Goal: Information Seeking & Learning: Find specific fact

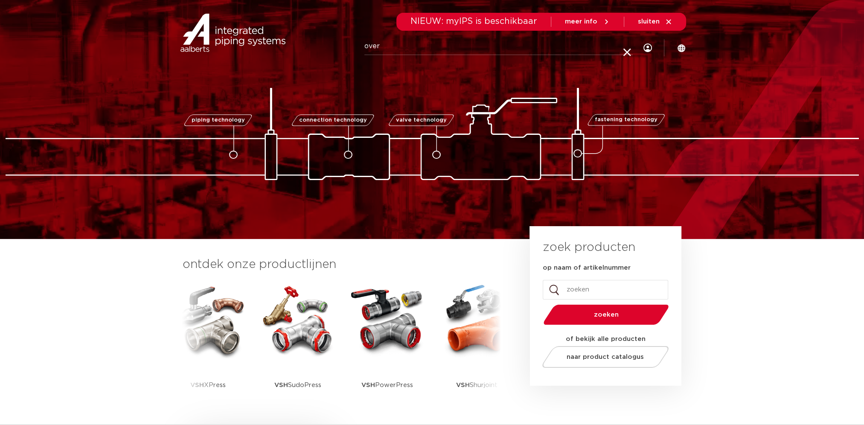
type input "overgangskoppeling"
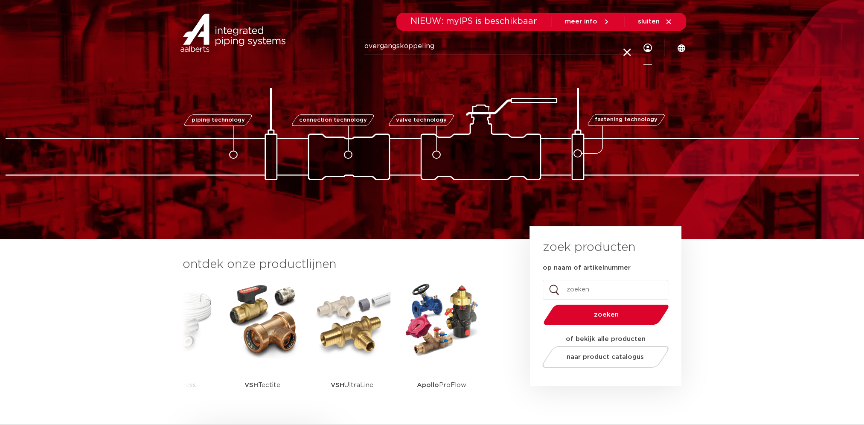
click button "Zoeken" at bounding box center [0, 0] width 0 height 0
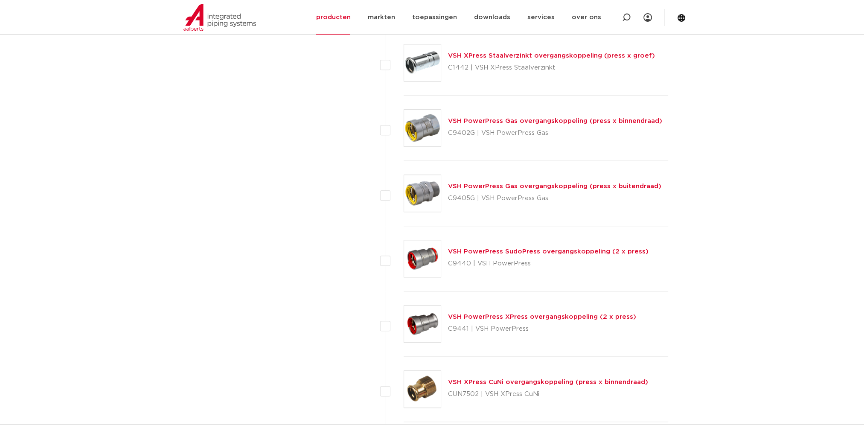
scroll to position [1209, 0]
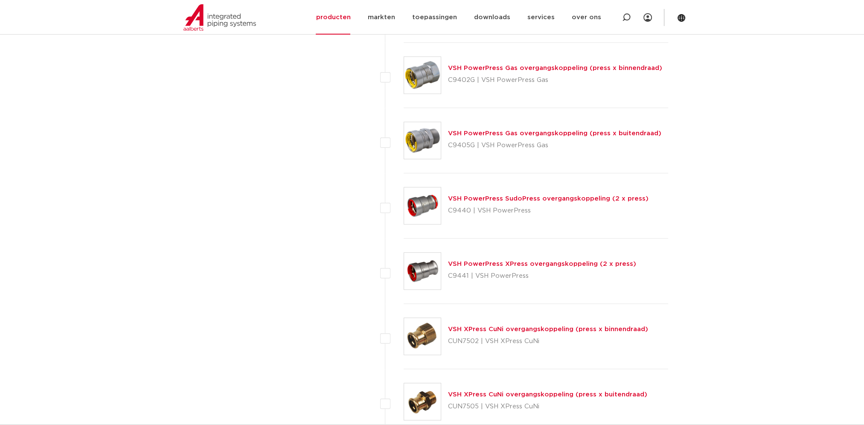
click at [500, 264] on link "VSH PowerPress XPress overgangskoppeling (2 x press)" at bounding box center [542, 264] width 188 height 6
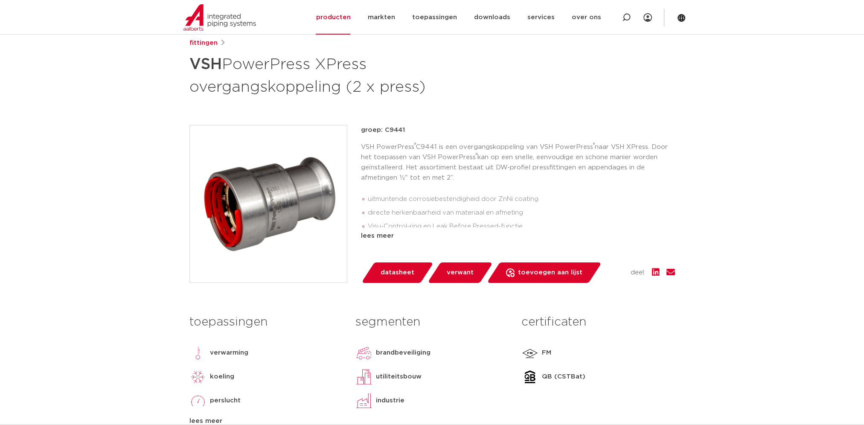
scroll to position [142, 0]
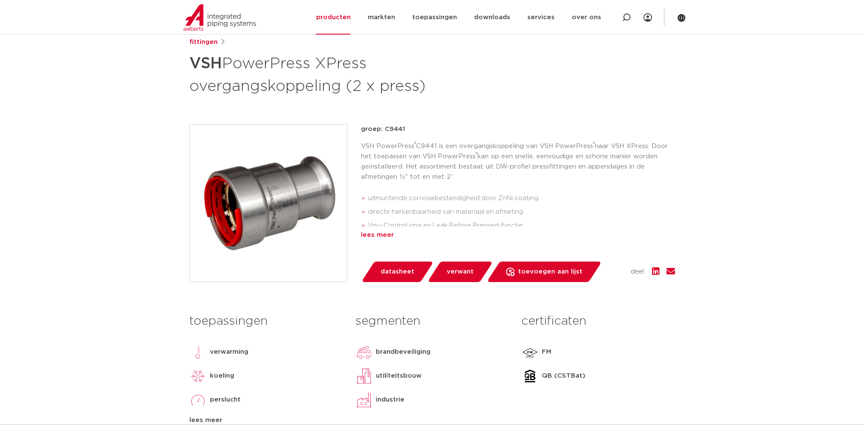
click at [379, 237] on div "lees meer" at bounding box center [518, 235] width 314 height 10
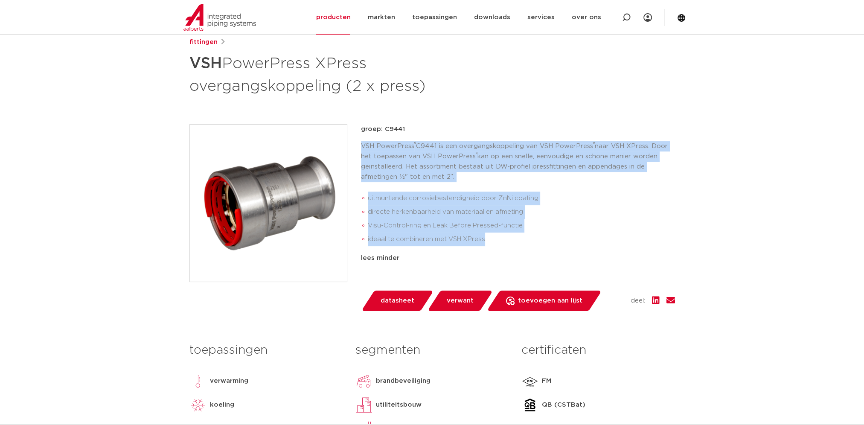
drag, startPoint x: 361, startPoint y: 145, endPoint x: 491, endPoint y: 238, distance: 160.6
click at [491, 238] on div "VSH PowerPress ® C9441 is een overgangskoppeling van VSH PowerPress ® naar VSH …" at bounding box center [518, 195] width 314 height 108
copy div "VSH PowerPress ® C9441 is een overgangskoppeling van VSH PowerPress ® naar VSH …"
